Goal: Use online tool/utility

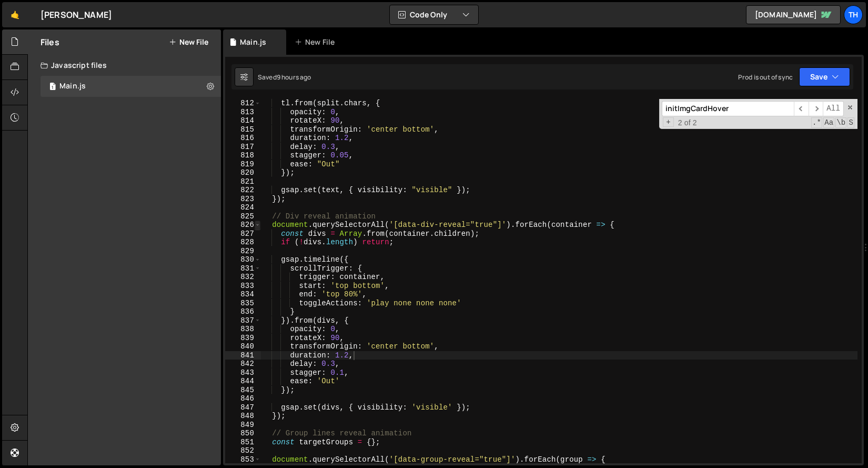
scroll to position [0, 5]
click at [256, 226] on span at bounding box center [258, 224] width 6 height 9
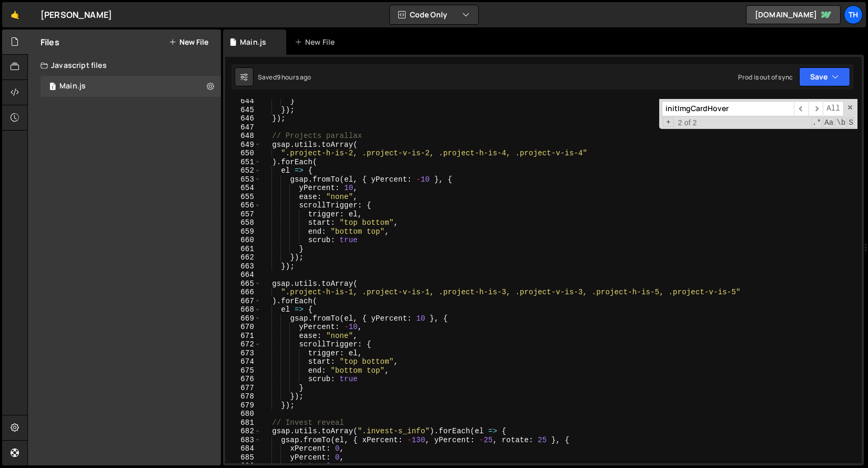
scroll to position [5300, 0]
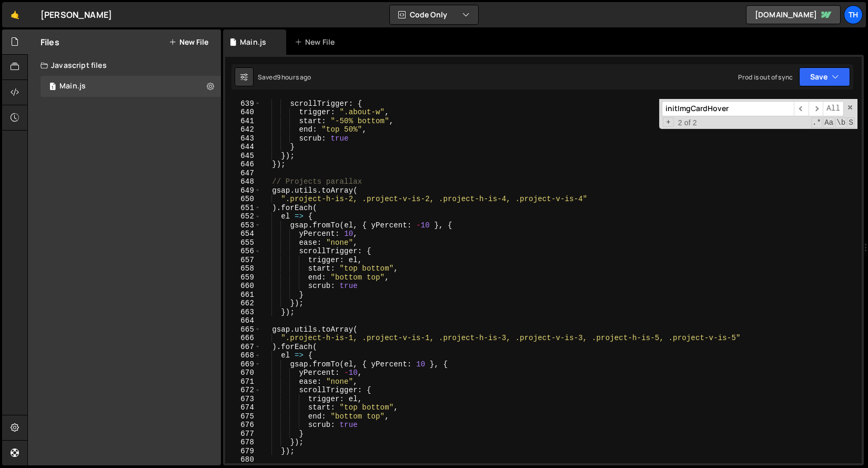
click at [258, 196] on div "650" at bounding box center [243, 199] width 36 height 9
click at [258, 194] on span at bounding box center [258, 190] width 6 height 9
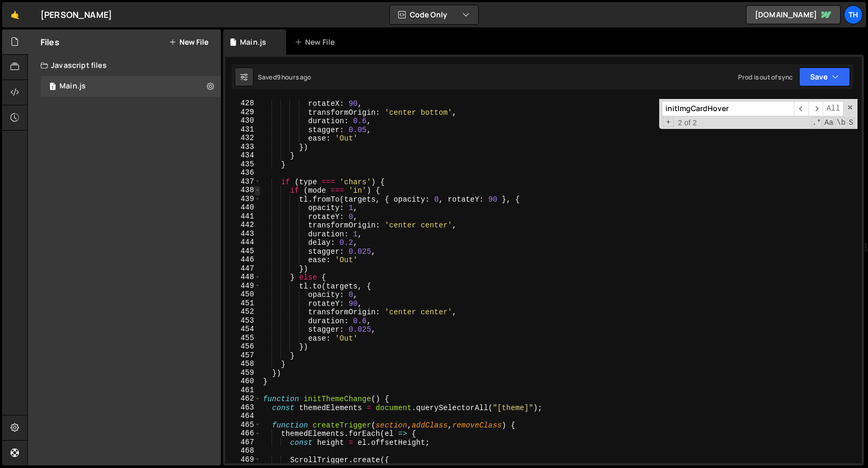
scroll to position [3715, 0]
click at [257, 399] on span at bounding box center [258, 398] width 6 height 9
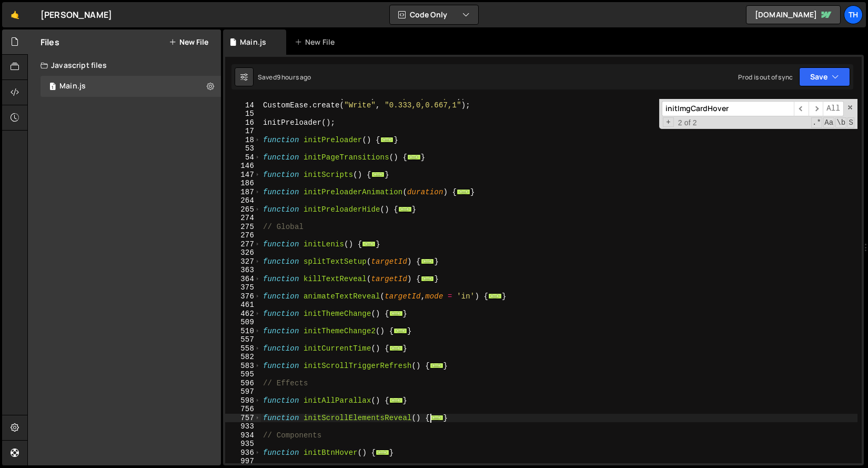
scroll to position [111, 0]
click at [257, 140] on span at bounding box center [258, 140] width 6 height 9
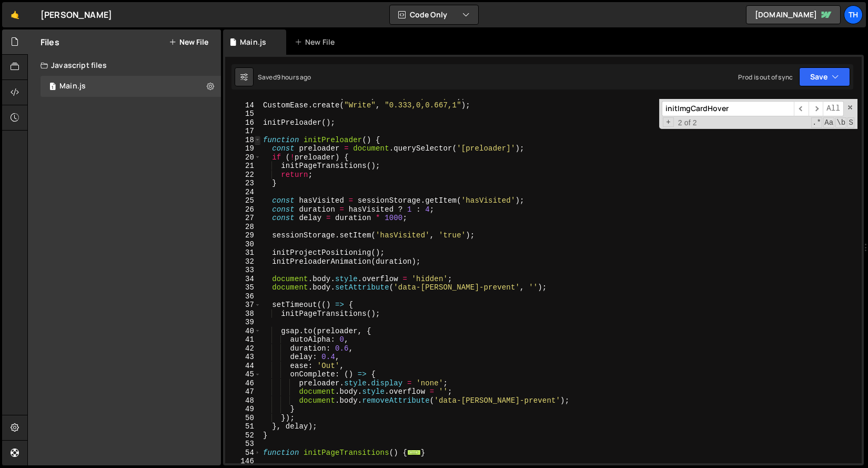
click at [257, 140] on span at bounding box center [258, 140] width 6 height 9
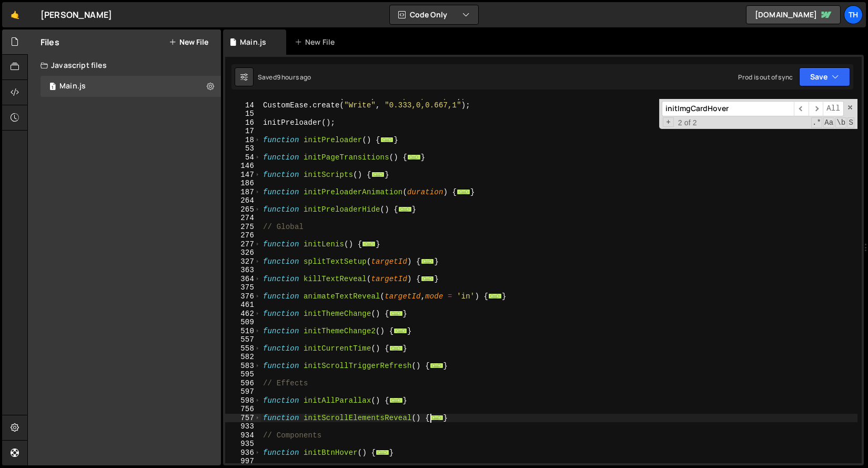
click at [258, 198] on div "264" at bounding box center [243, 200] width 36 height 9
click at [258, 197] on div "264" at bounding box center [243, 200] width 36 height 9
click at [258, 194] on span at bounding box center [258, 192] width 6 height 9
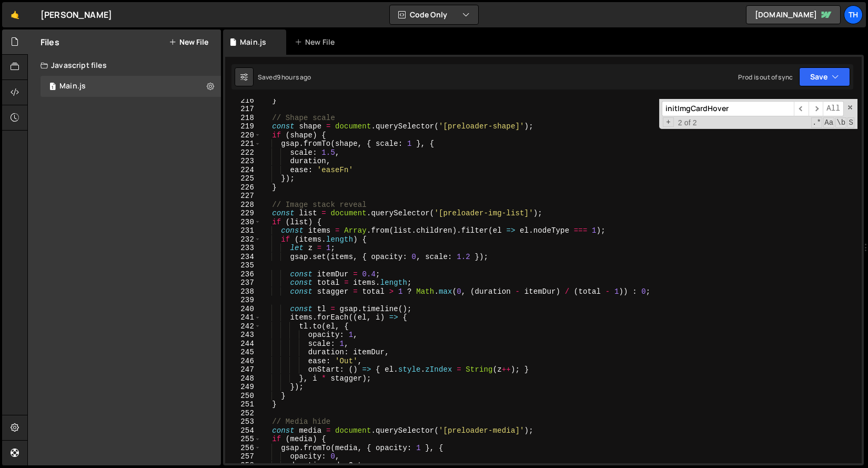
scroll to position [463, 0]
click at [476, 256] on div "} // Shape scale const shape = document . querySelector ( '[preloader-shape]' )…" at bounding box center [559, 286] width 597 height 381
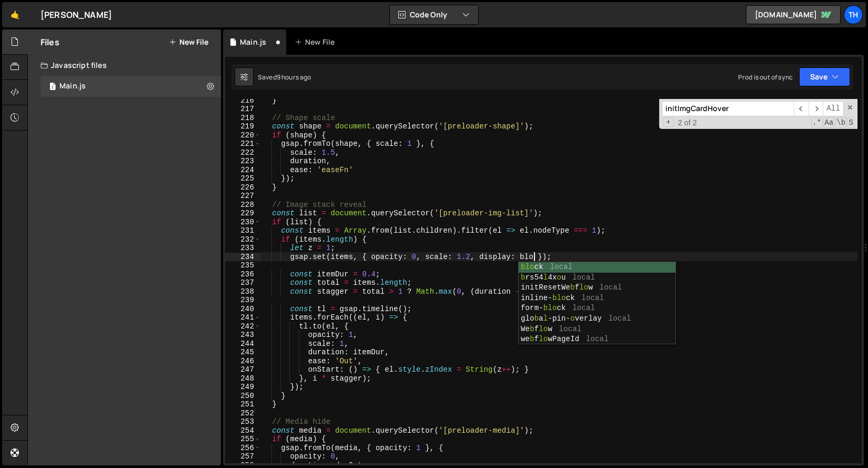
scroll to position [0, 19]
click at [459, 237] on div "} // Shape scale const shape = document . querySelector ( '[preloader-shape]' )…" at bounding box center [559, 286] width 597 height 381
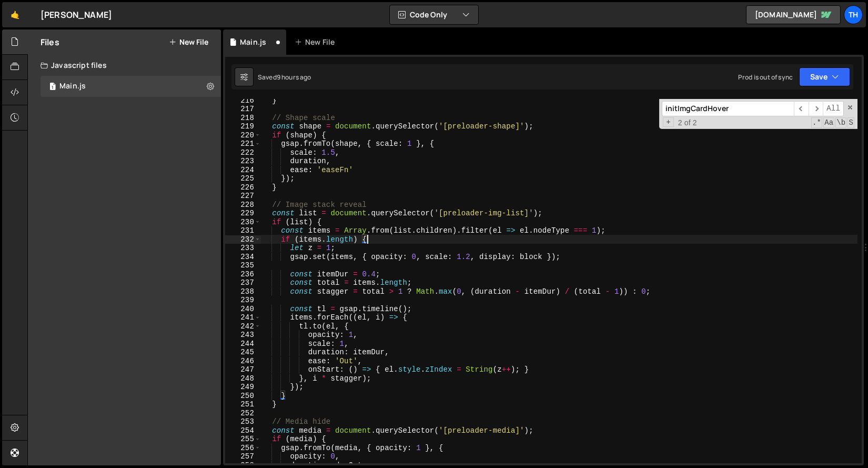
scroll to position [0, 7]
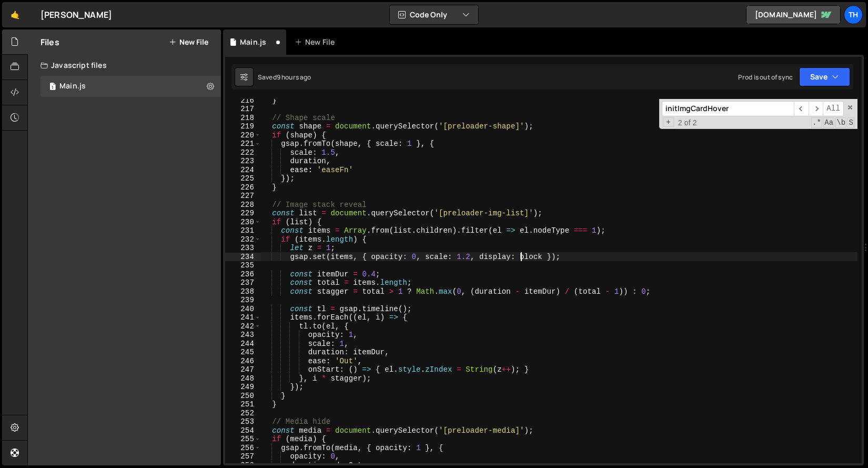
click at [522, 258] on div "} // Shape scale const shape = document . querySelector ( '[preloader-shape]' )…" at bounding box center [559, 286] width 597 height 381
type textarea "gsap.set(items, { opacity: 0, scale: 1.2, display: 'block' });"
click at [826, 91] on div "gsap.set(items, { opacity: 0, scale: 1.2, display: 'block' }); 216 217 218 219 …" at bounding box center [543, 260] width 641 height 410
click at [826, 81] on button "Save" at bounding box center [824, 76] width 51 height 19
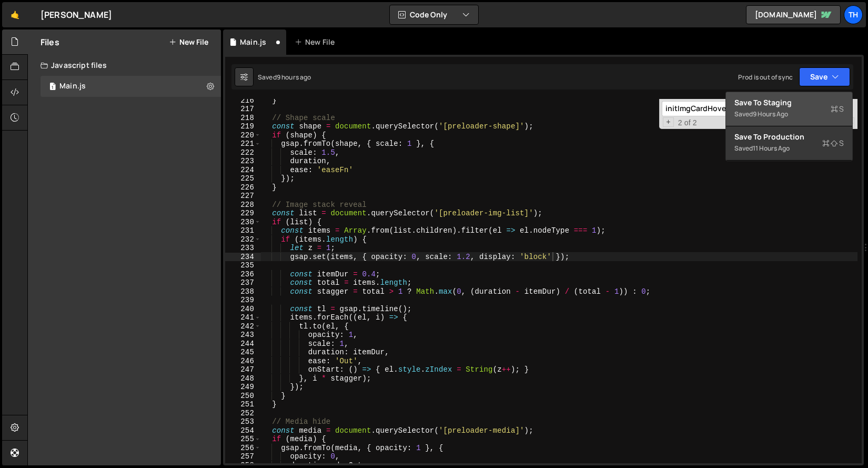
click at [797, 106] on div "Save to Staging S" at bounding box center [788, 102] width 109 height 11
